Goal: Information Seeking & Learning: Learn about a topic

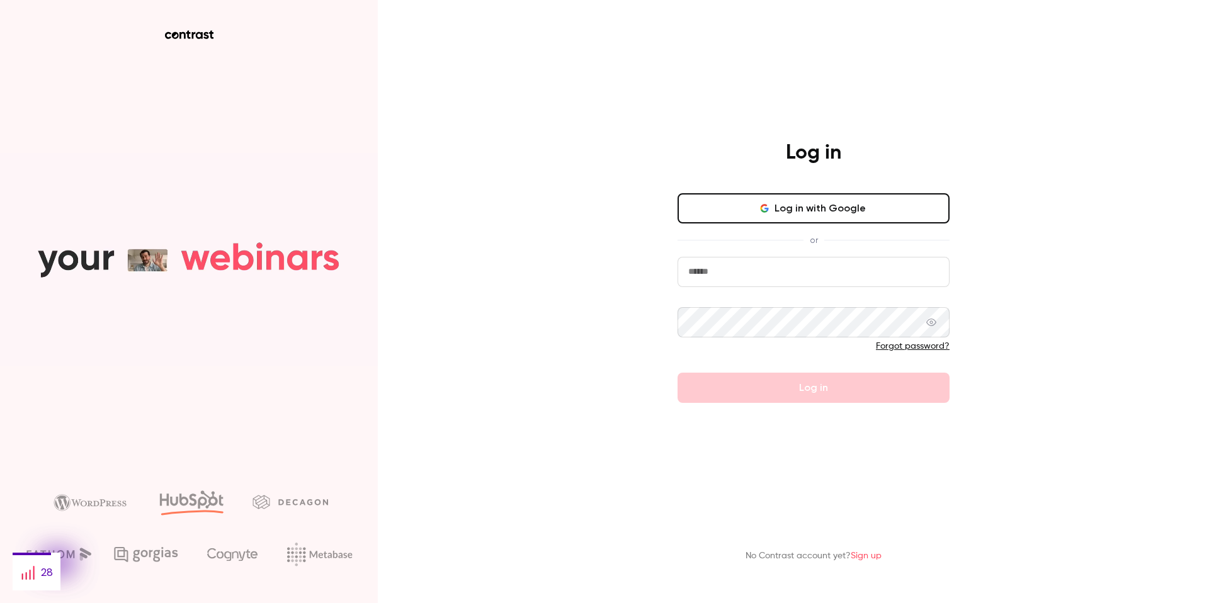
click at [809, 206] on button "Log in with Google" at bounding box center [813, 208] width 272 height 30
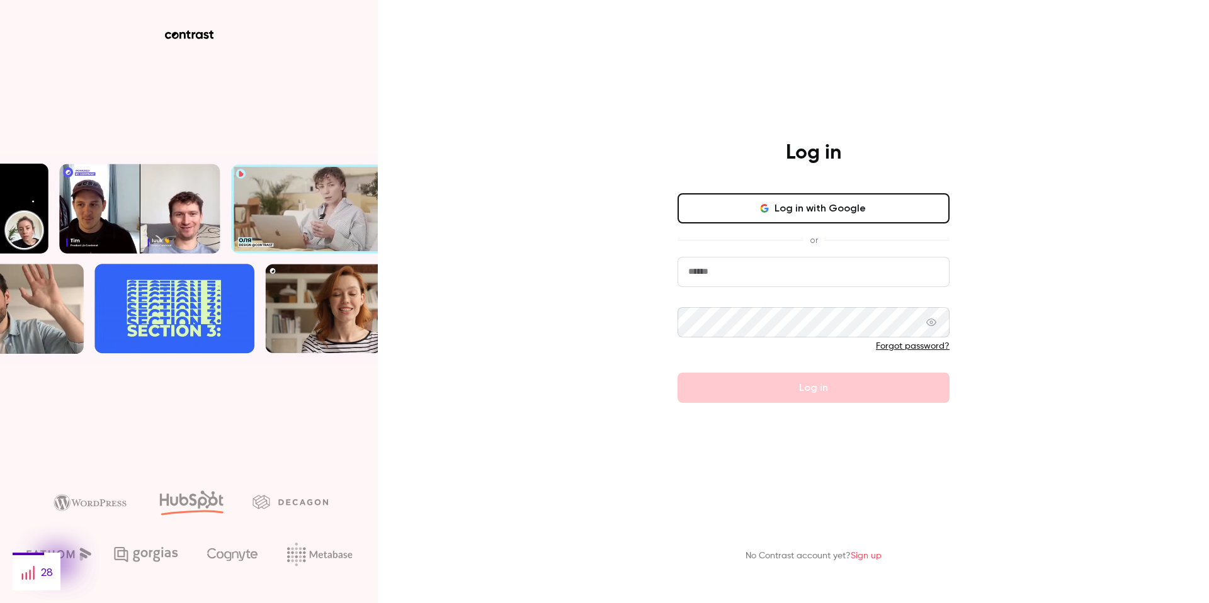
click at [781, 265] on input "email" at bounding box center [813, 272] width 272 height 30
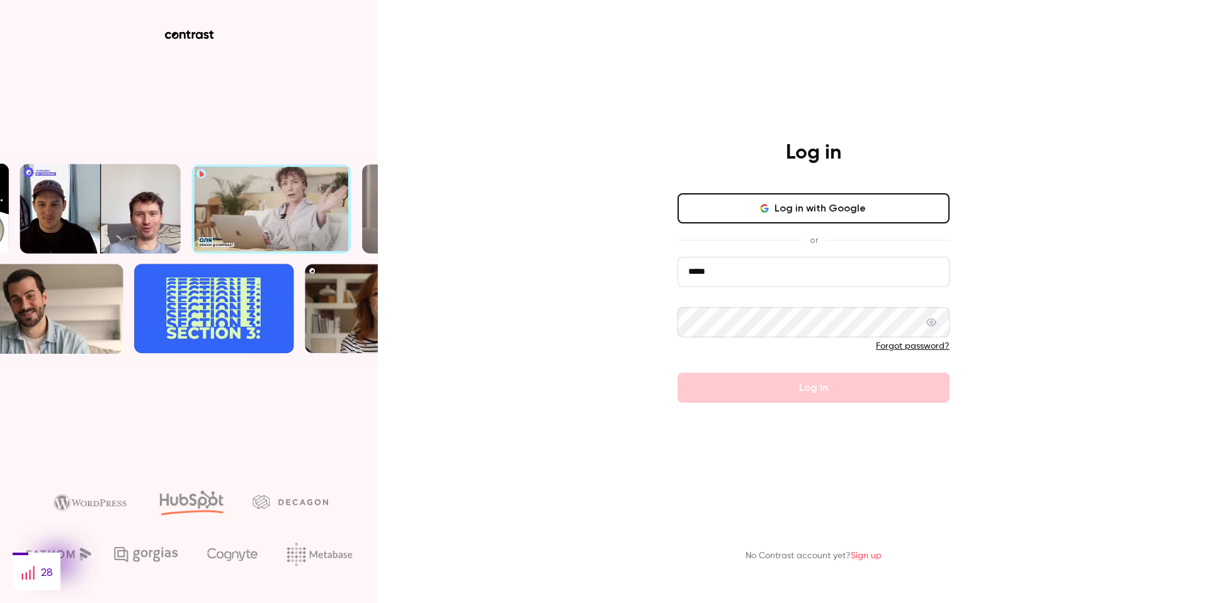
type input "**********"
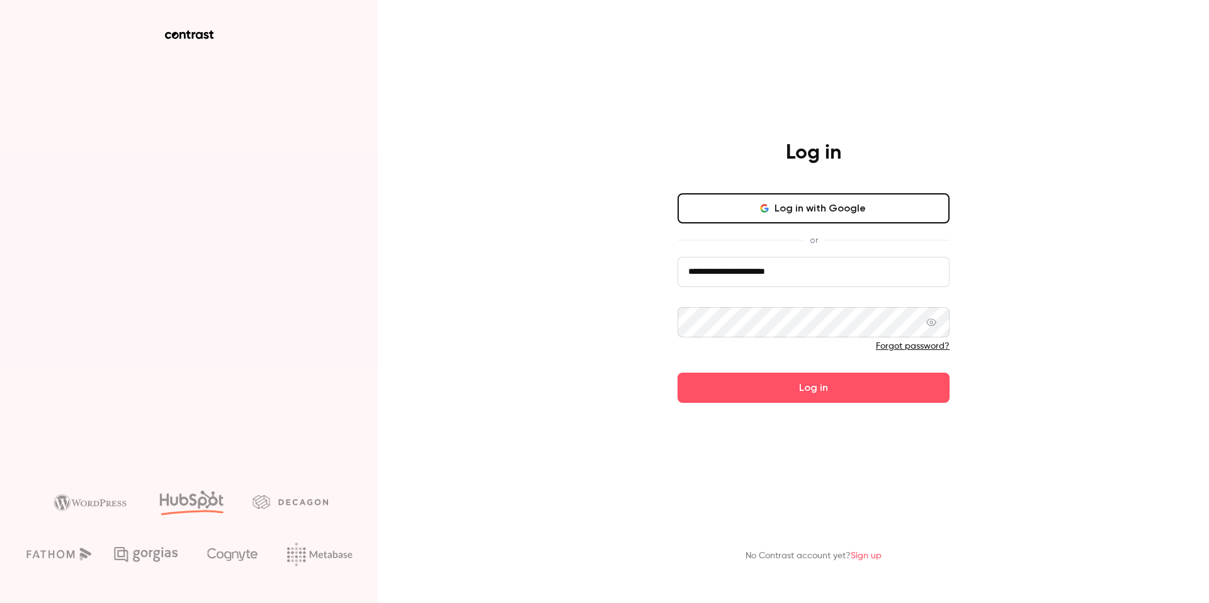
click at [677, 373] on button "Log in" at bounding box center [813, 388] width 272 height 30
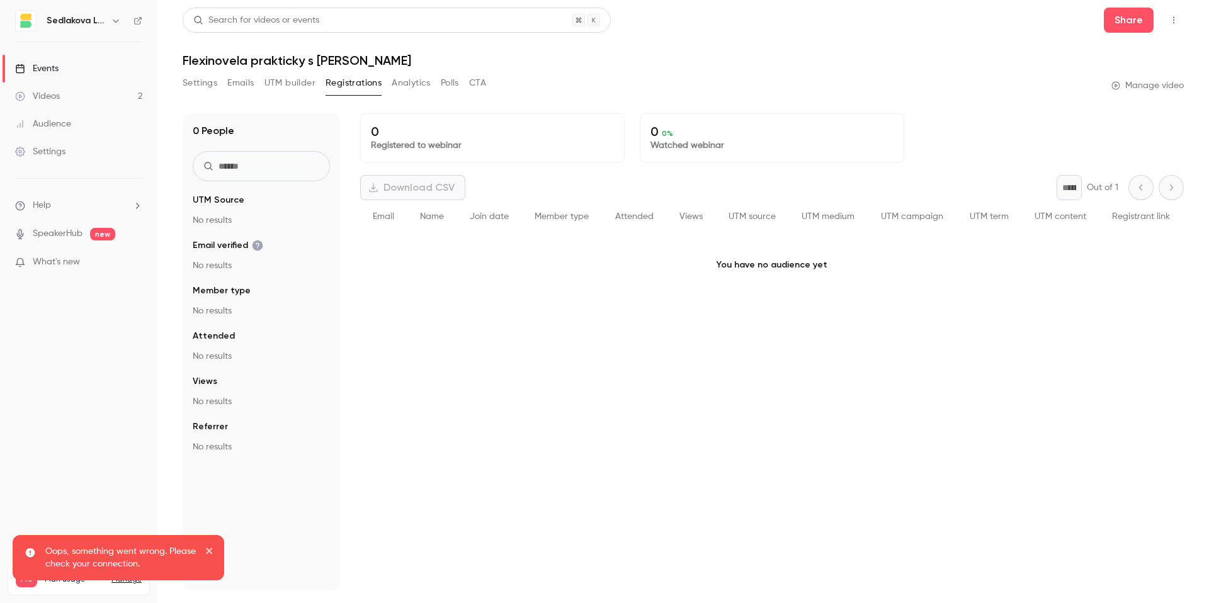
click at [65, 64] on link "Events" at bounding box center [78, 69] width 157 height 28
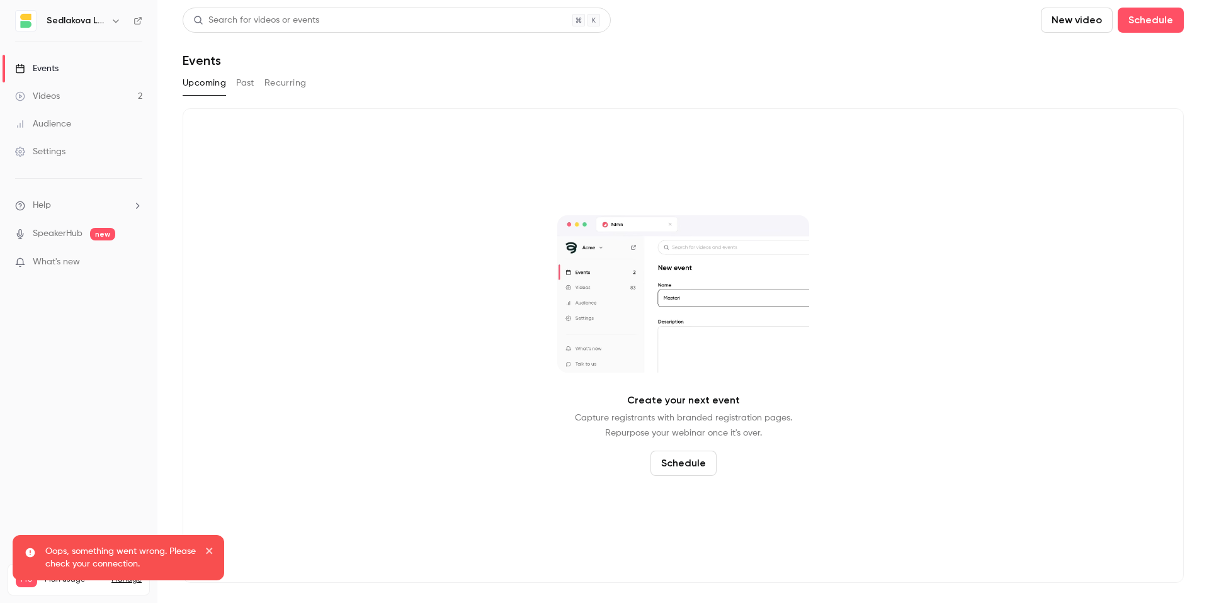
click at [245, 94] on div "Upcoming Past Recurring" at bounding box center [683, 85] width 1001 height 25
click at [246, 87] on button "Past" at bounding box center [245, 83] width 18 height 20
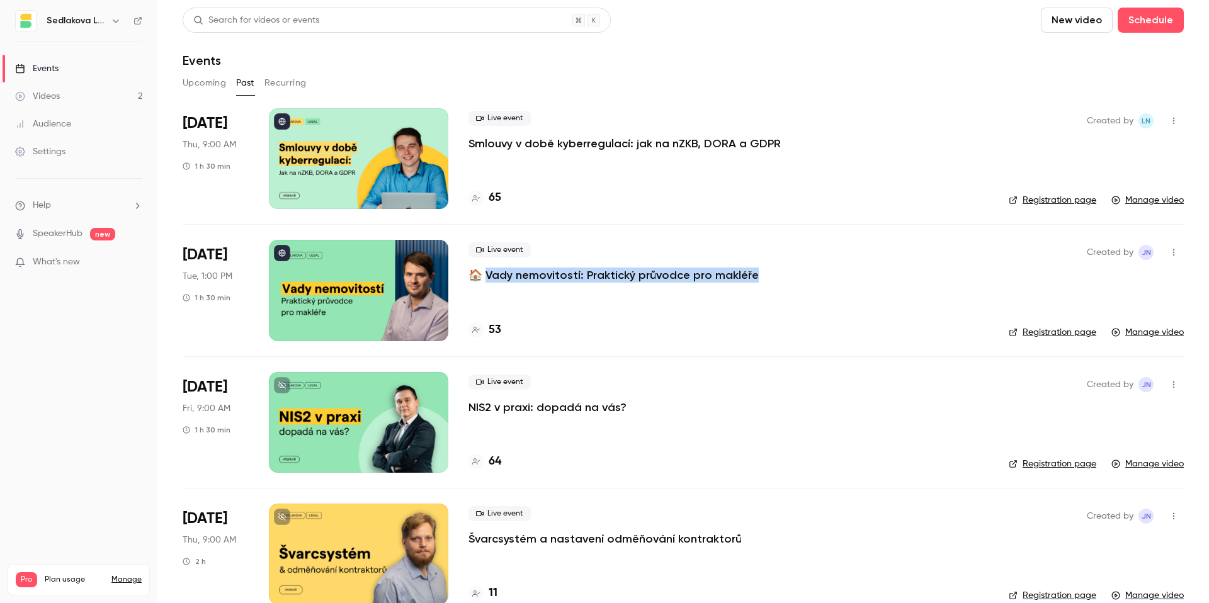
drag, startPoint x: 758, startPoint y: 275, endPoint x: 485, endPoint y: 275, distance: 272.6
click at [485, 275] on div "Live event 🏠 Vady nemovitostí: Praktický průvodce pro makléře" at bounding box center [728, 262] width 520 height 40
copy p "ady nemovitostí: Praktický průvodce pro makléře"
click at [629, 275] on p "🏠 Vady nemovitostí: Praktický průvodce pro makléře" at bounding box center [613, 275] width 290 height 15
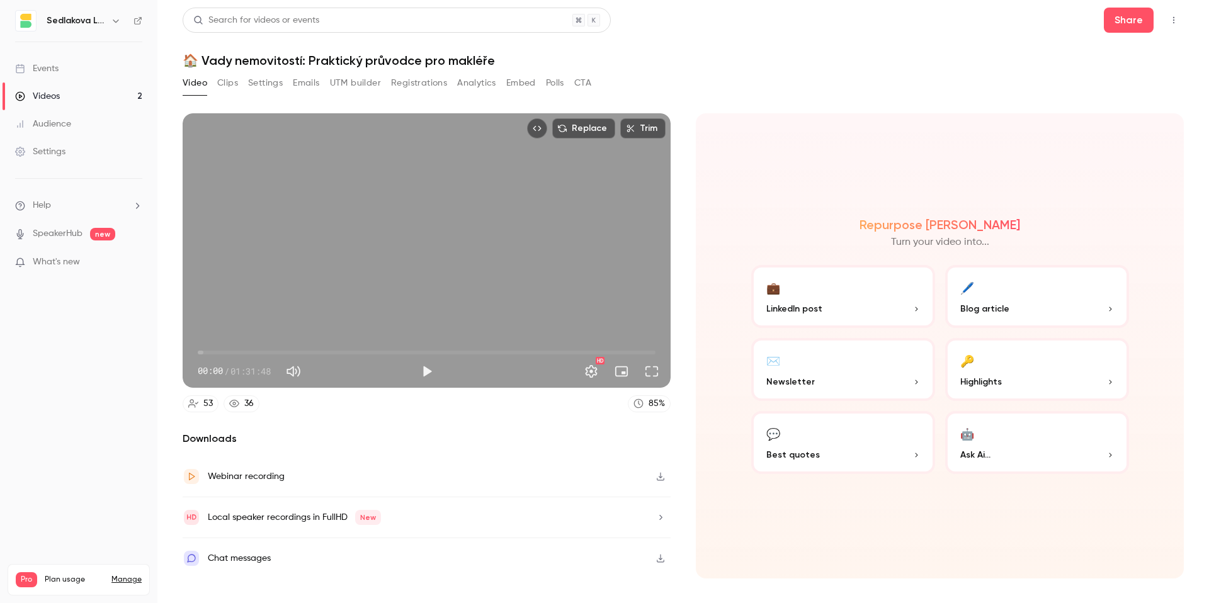
click at [427, 82] on button "Registrations" at bounding box center [419, 83] width 56 height 20
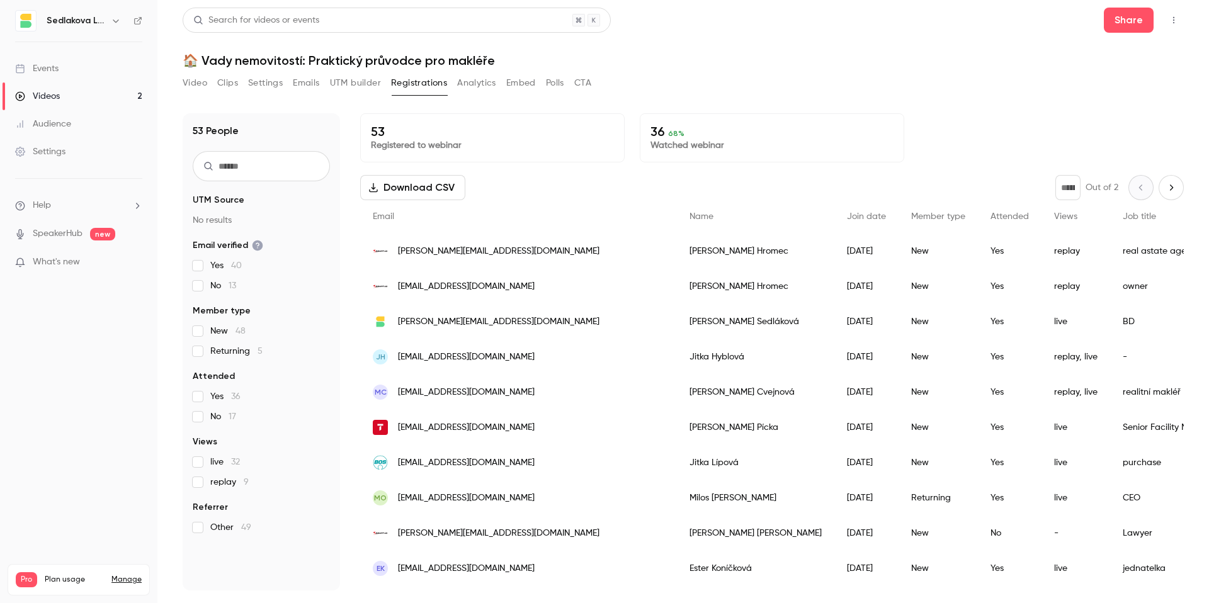
click at [210, 461] on span "live 32" at bounding box center [225, 462] width 30 height 13
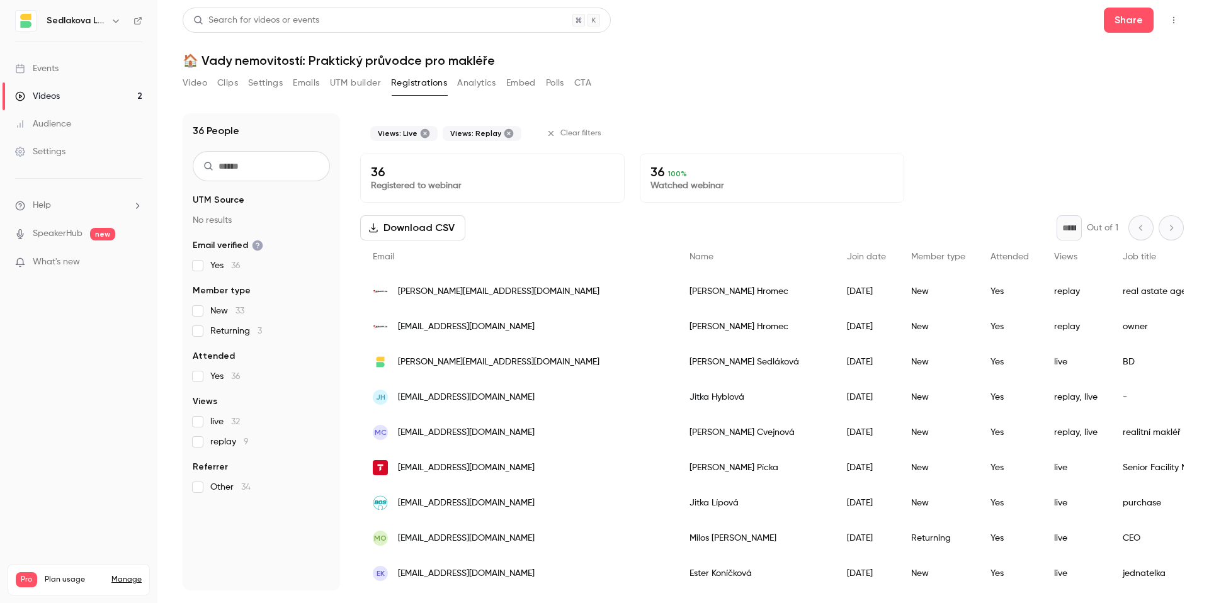
click at [686, 95] on div "Video Clips Settings Emails UTM builder Registrations Analytics Embed Polls CTA" at bounding box center [683, 85] width 1001 height 25
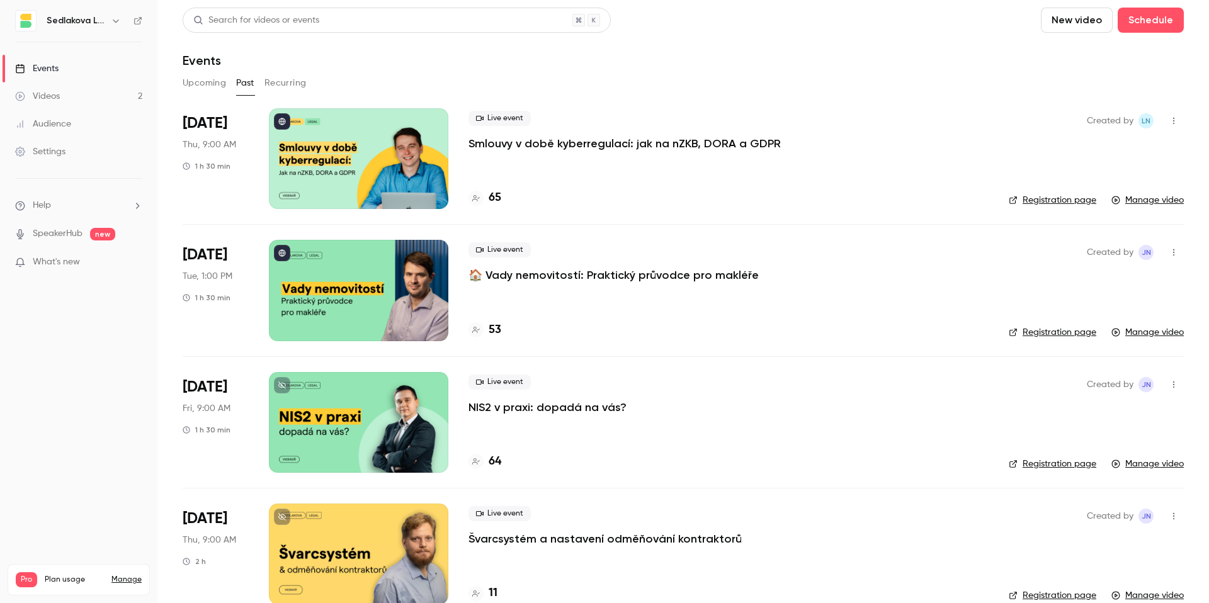
click at [603, 139] on p "Smlouvy v době kyberregulací: jak na nZKB, DORA a GDPR" at bounding box center [624, 143] width 312 height 15
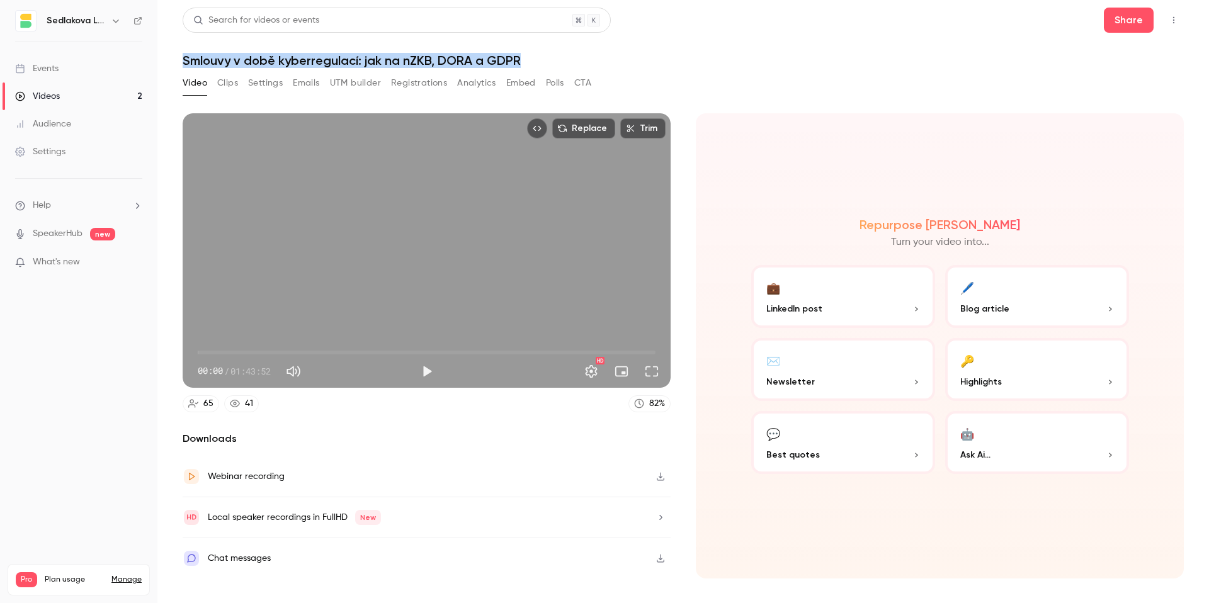
drag, startPoint x: 528, startPoint y: 58, endPoint x: 178, endPoint y: 66, distance: 350.1
click at [178, 66] on main "Search for videos or events Share Smlouvy v době kyberregulací: jak na nZKB, [P…" at bounding box center [682, 301] width 1051 height 603
copy h1 "Smlouvy v době kyberregulací: jak na nZKB, DORA a GDPR"
click at [412, 76] on button "Registrations" at bounding box center [419, 83] width 56 height 20
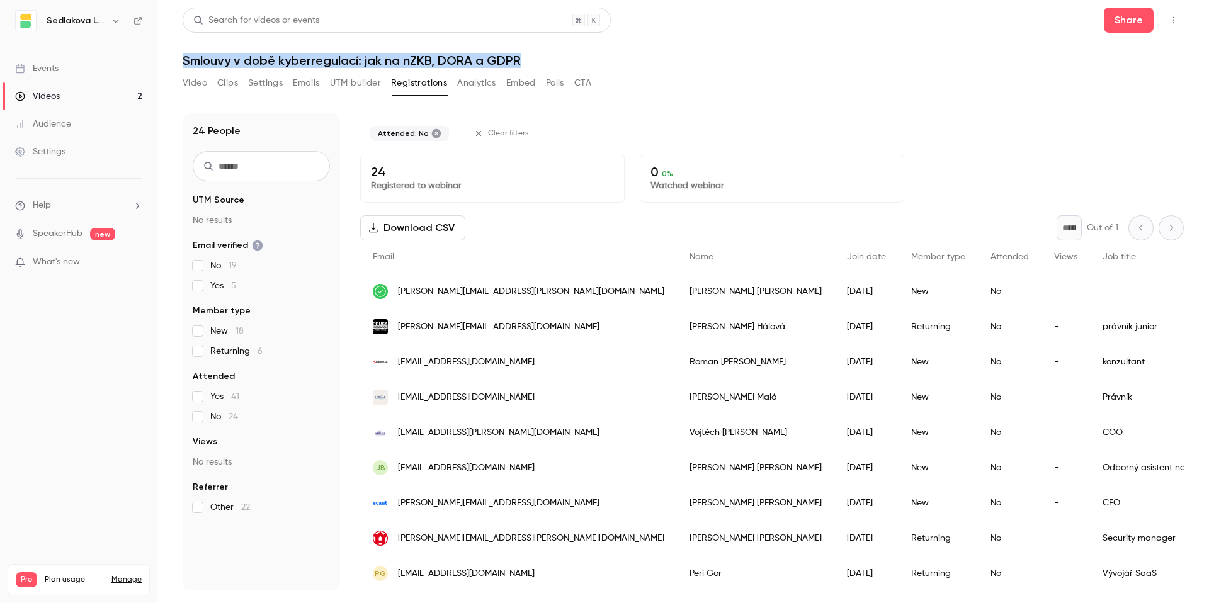
click at [69, 93] on link "Videos 2" at bounding box center [78, 96] width 157 height 28
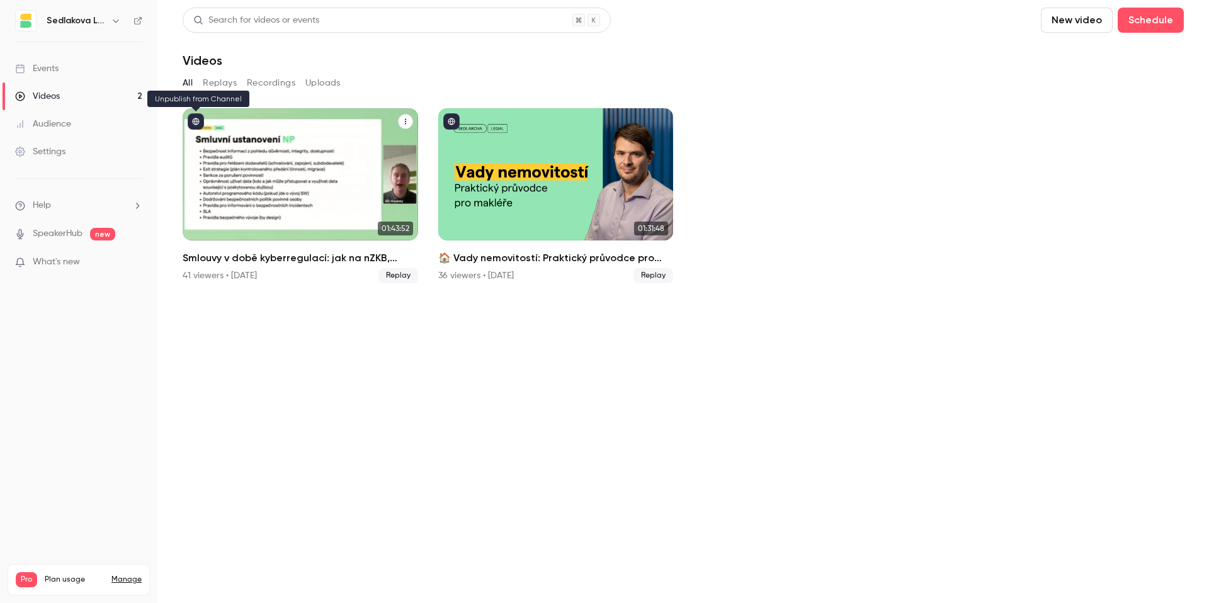
click at [194, 123] on icon "published" at bounding box center [196, 122] width 8 height 8
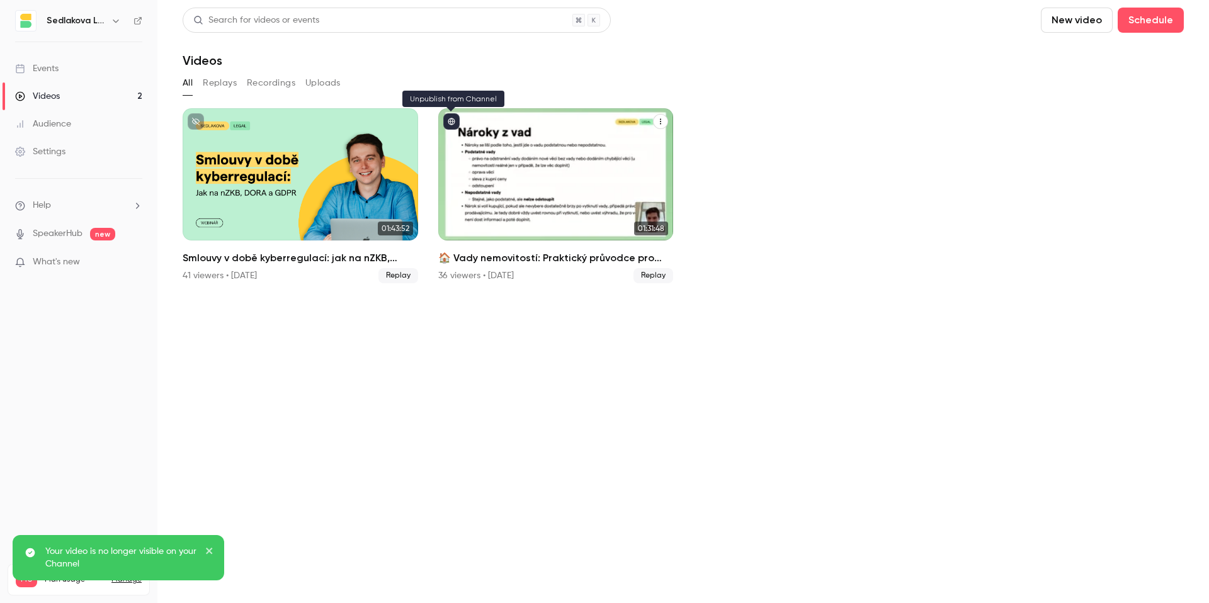
click at [453, 120] on icon "published" at bounding box center [452, 122] width 8 height 8
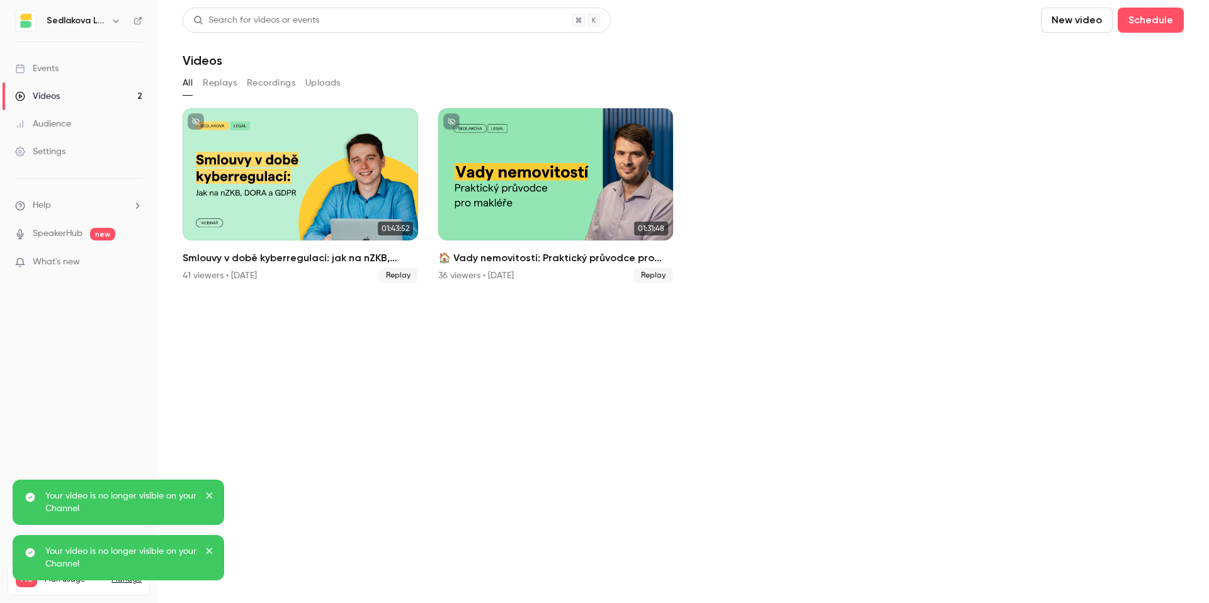
click at [726, 174] on ul "01:43:52 Smlouvy v době kyberregulací: jak na nZKB, [PERSON_NAME] a GDPR 41 vie…" at bounding box center [683, 195] width 1001 height 175
